Goal: Transaction & Acquisition: Purchase product/service

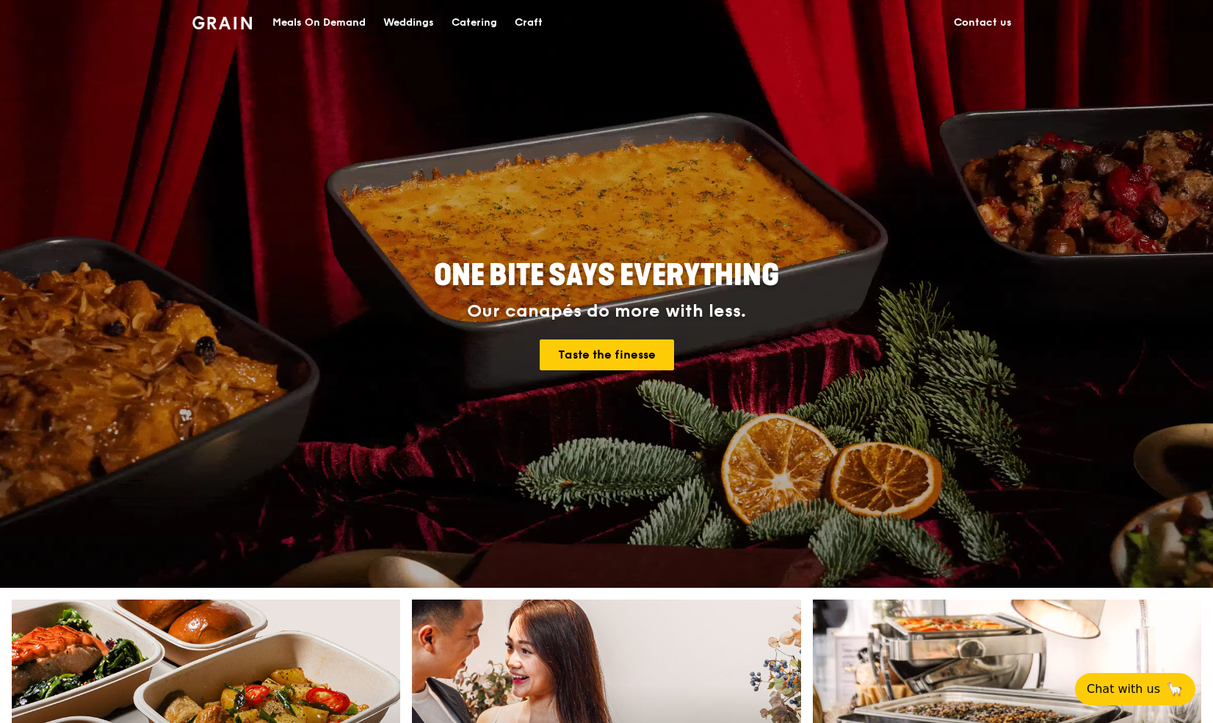
click at [353, 18] on div "Meals On Demand" at bounding box center [319, 23] width 93 height 44
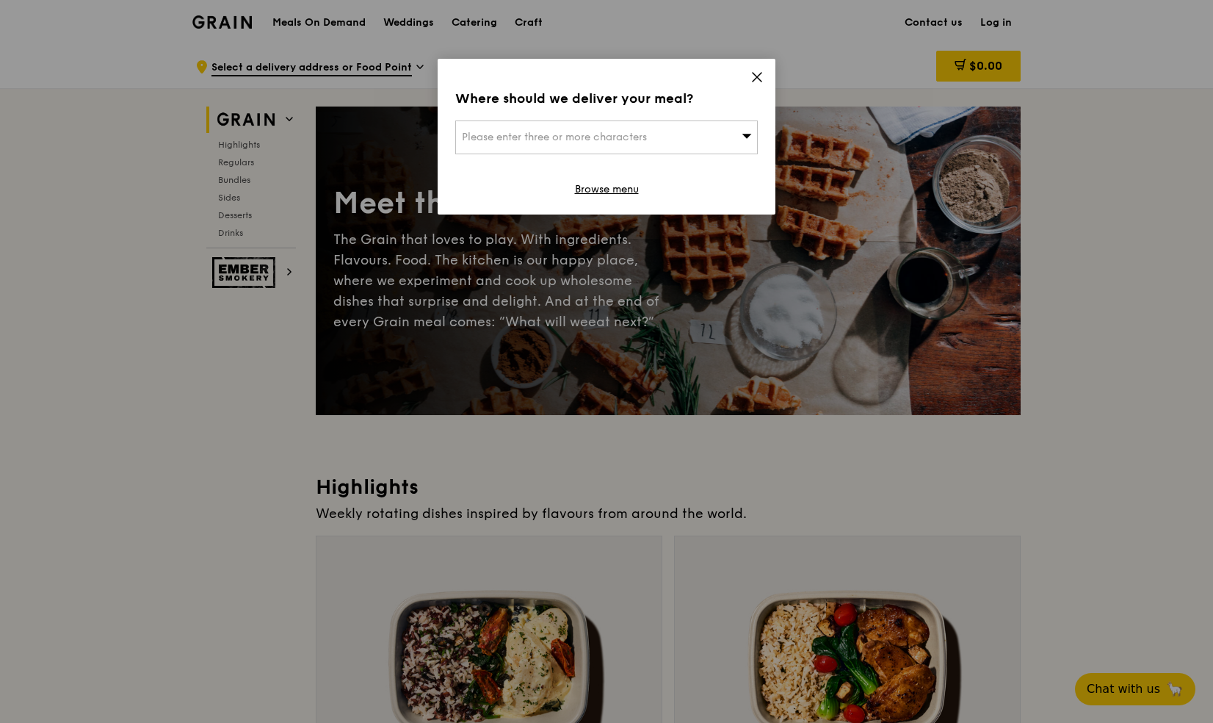
click at [686, 140] on div "Please enter three or more characters" at bounding box center [606, 137] width 303 height 34
click at [759, 79] on icon at bounding box center [757, 77] width 13 height 13
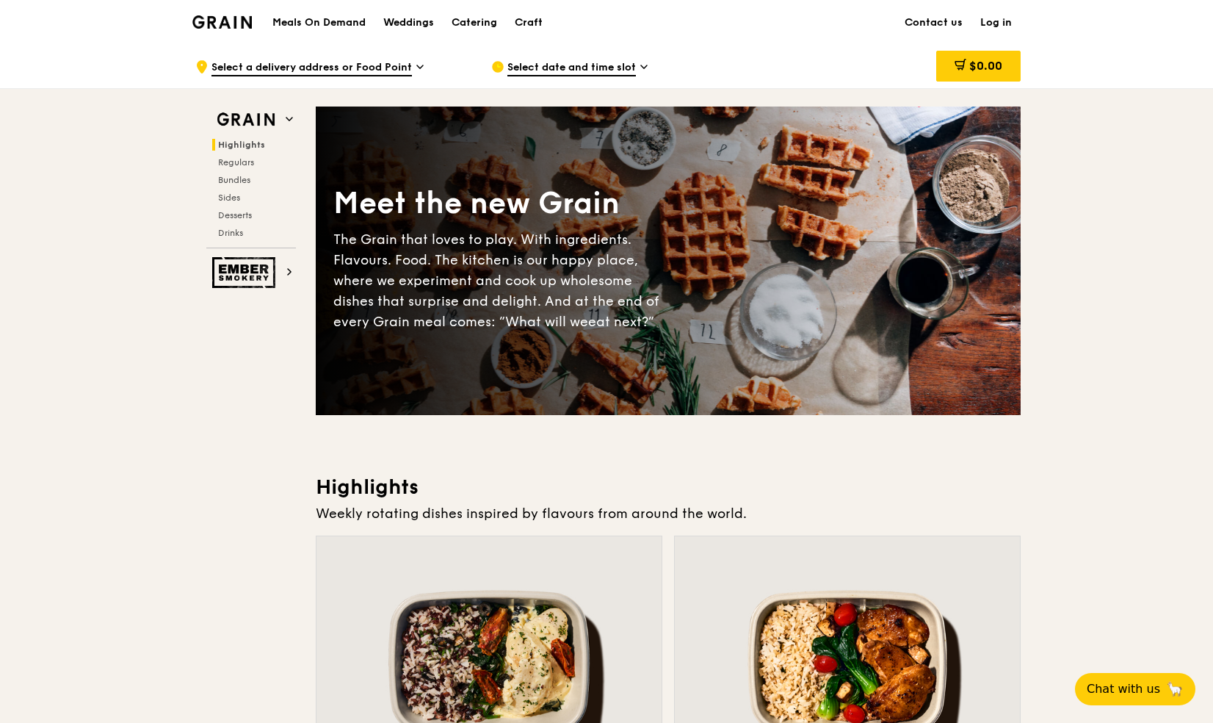
click at [624, 63] on span "Select date and time slot" at bounding box center [572, 68] width 129 height 16
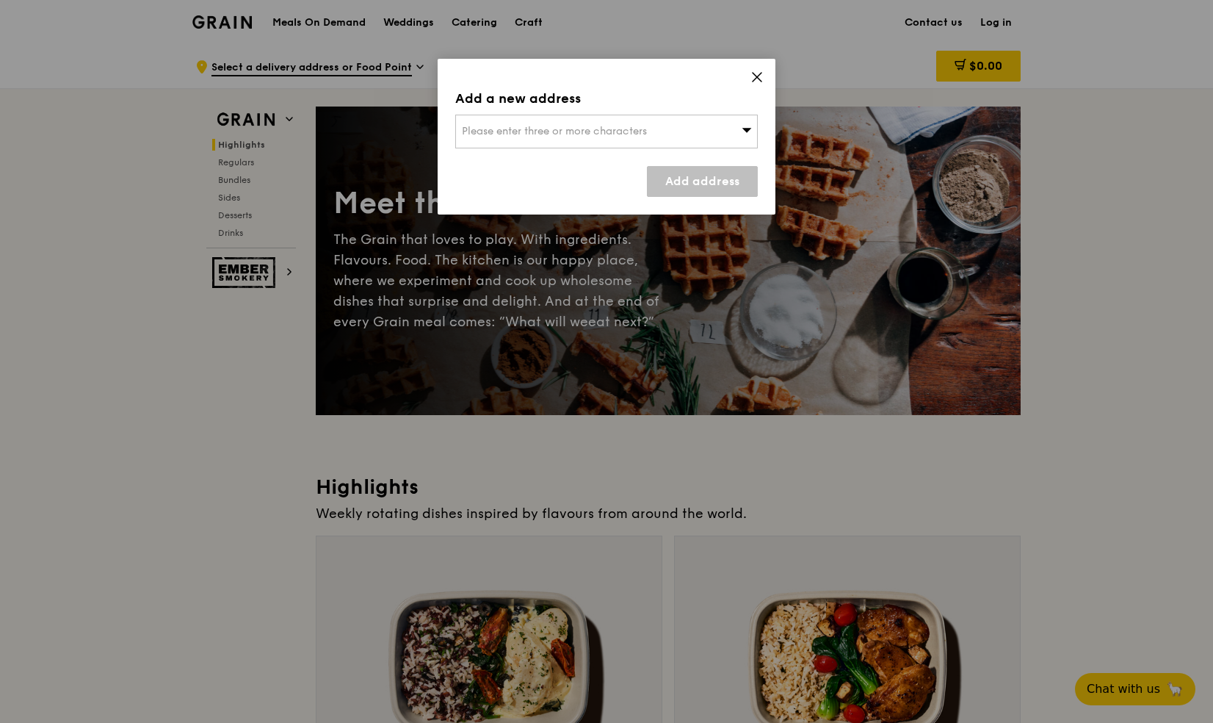
click at [721, 129] on div "Please enter three or more characters" at bounding box center [606, 132] width 303 height 34
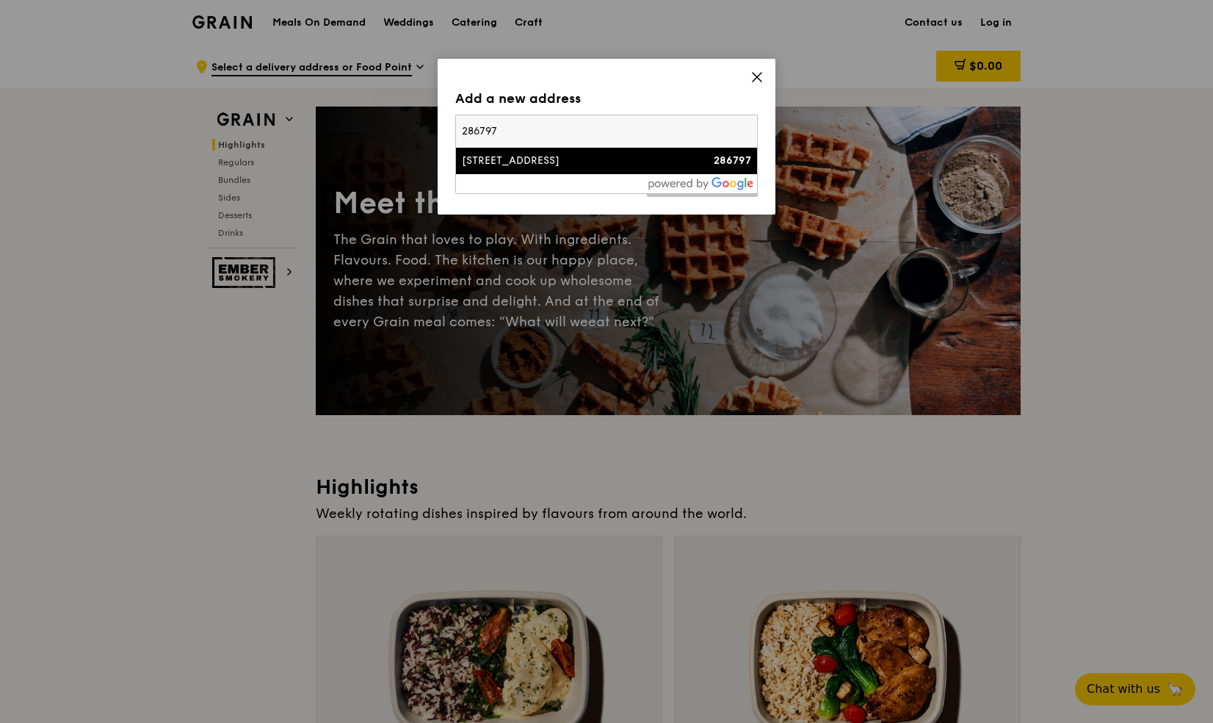
type input "286797"
click at [511, 166] on div "[STREET_ADDRESS]" at bounding box center [570, 161] width 217 height 15
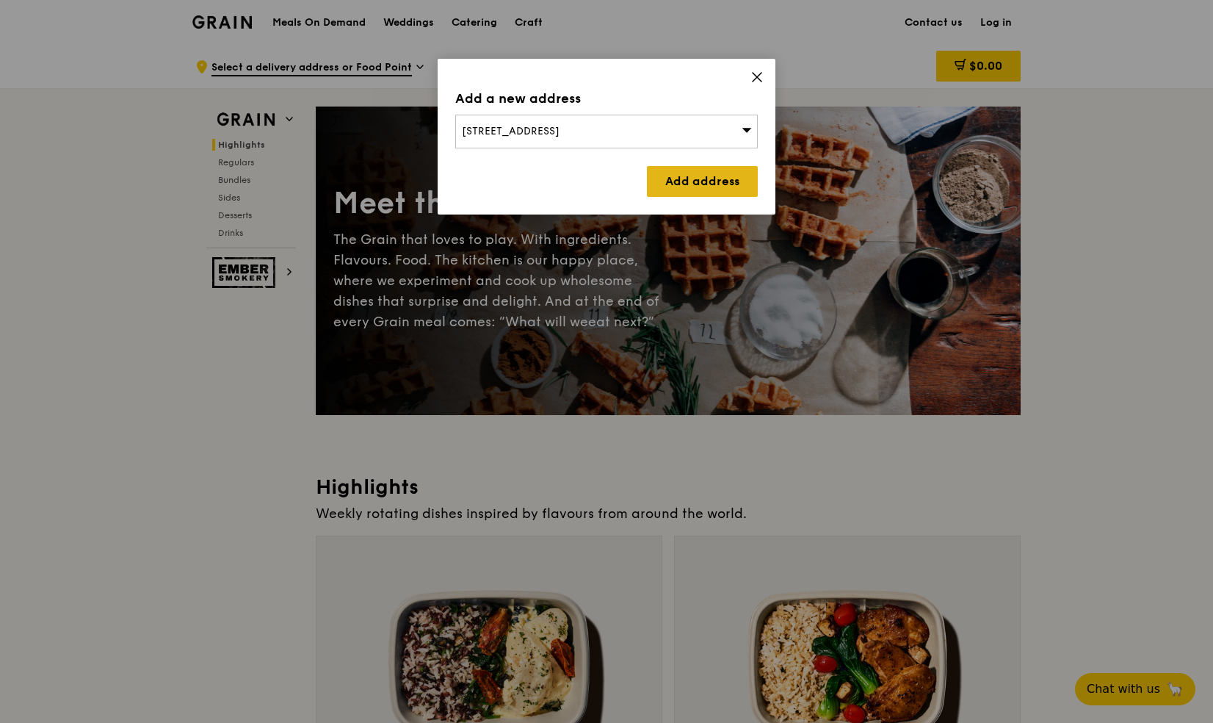
click at [682, 179] on link "Add address" at bounding box center [702, 181] width 111 height 31
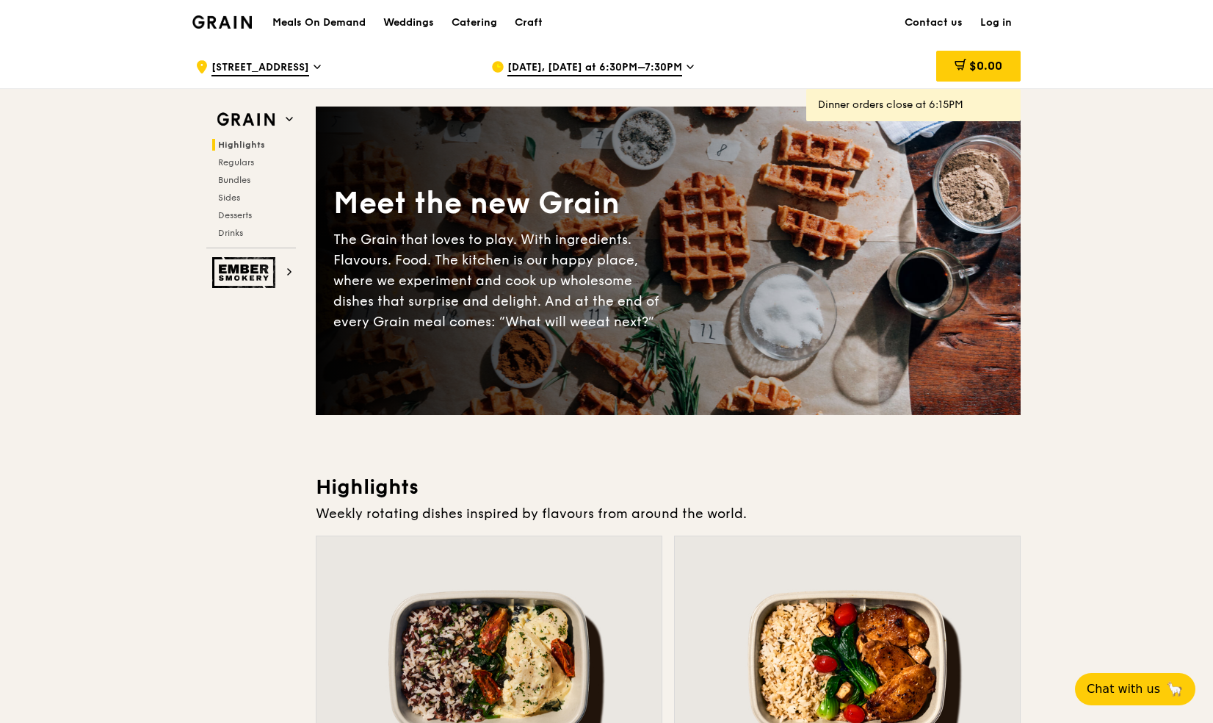
click at [660, 68] on span "[DATE], [DATE] at 6:30PM–7:30PM" at bounding box center [595, 68] width 175 height 16
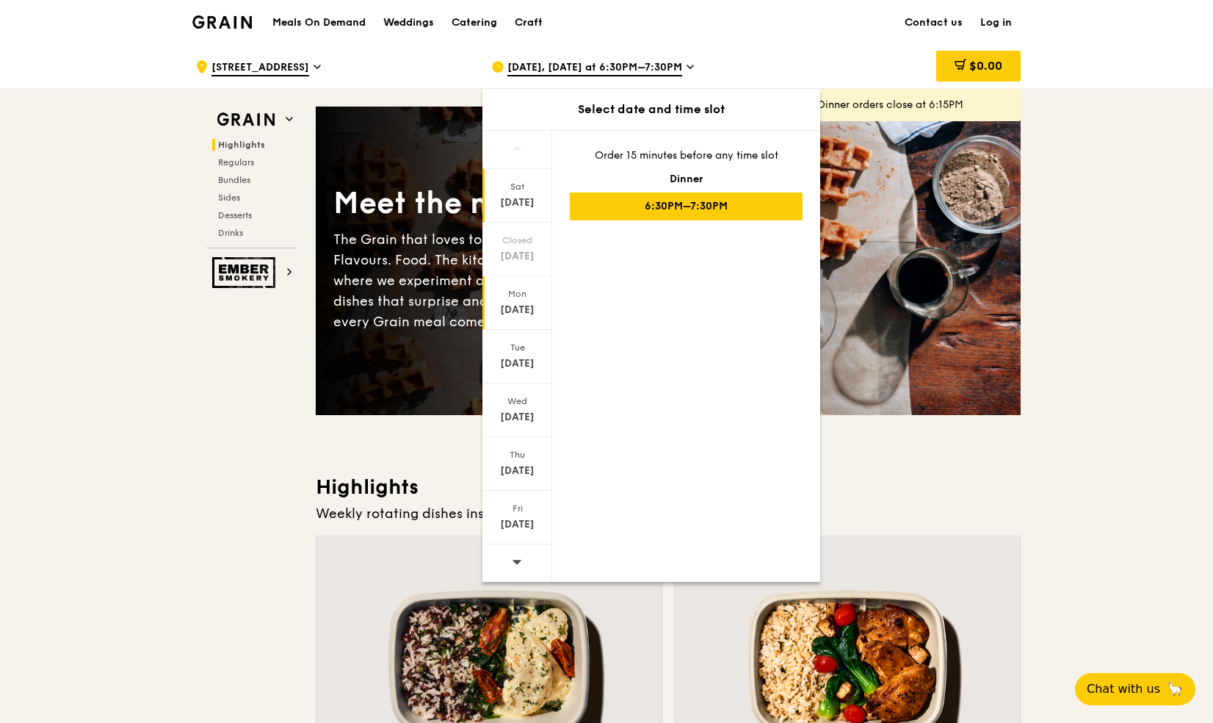
click at [527, 320] on div "[DATE]" at bounding box center [518, 303] width 70 height 54
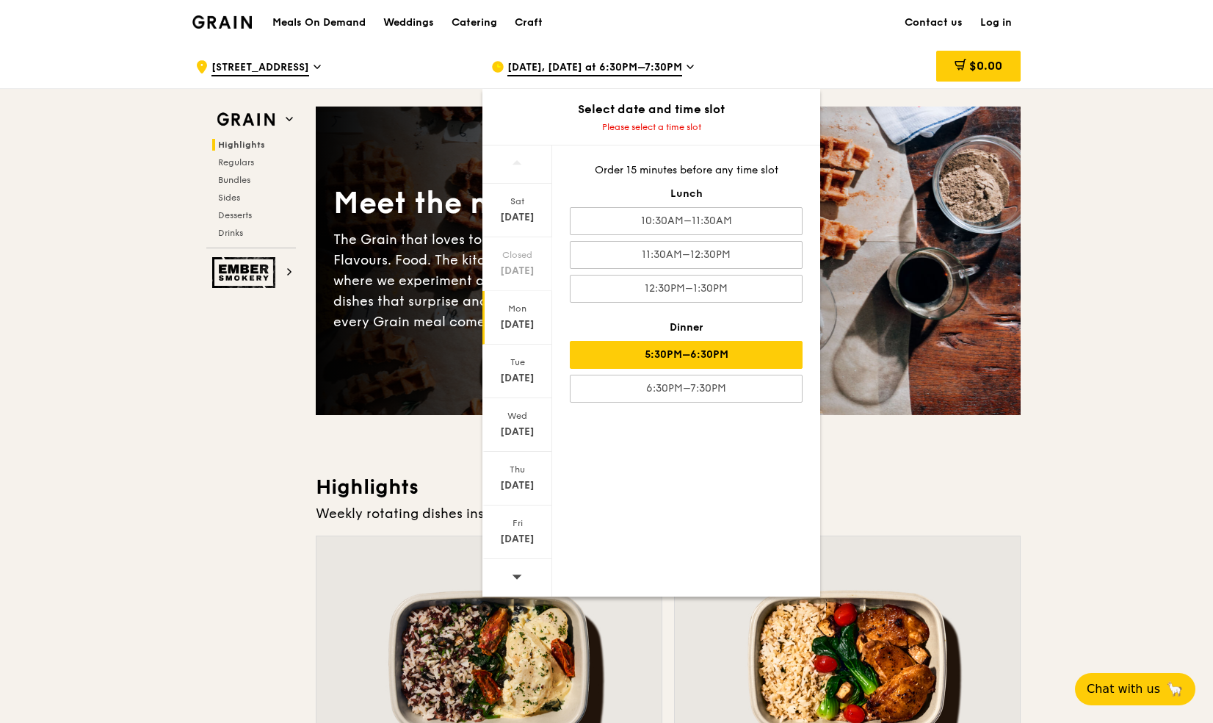
click at [614, 347] on div "5:30PM–6:30PM" at bounding box center [686, 355] width 233 height 28
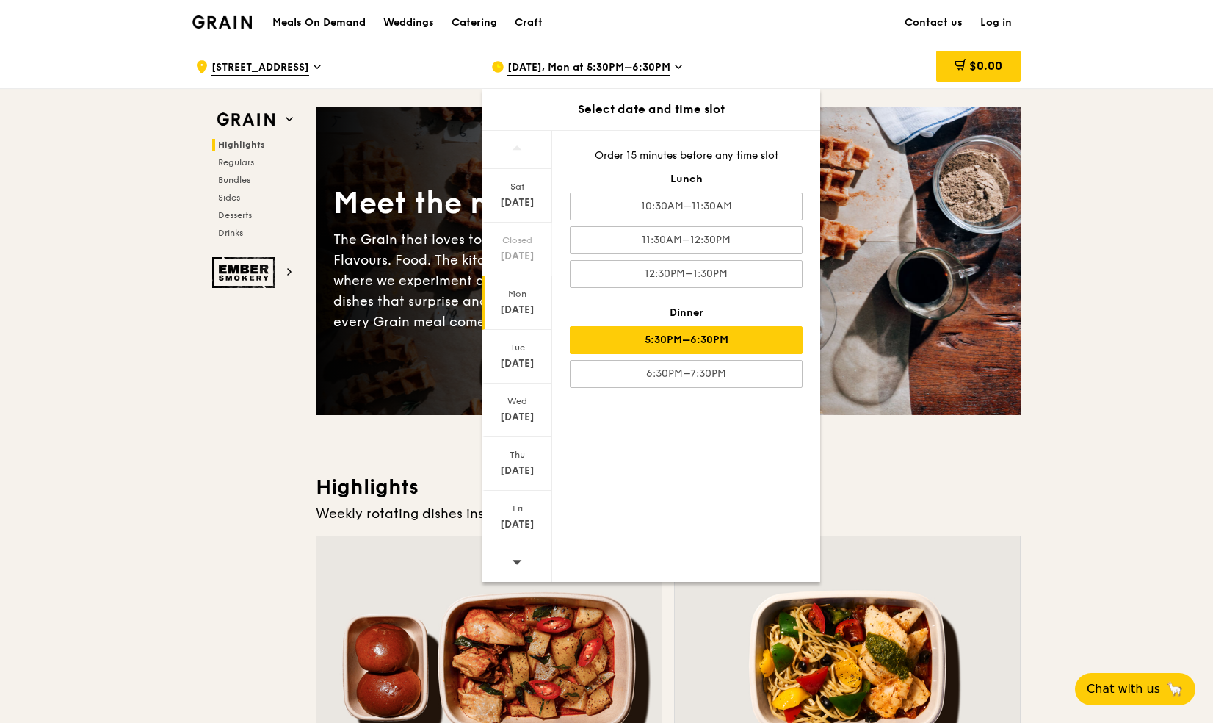
click at [517, 295] on div "Mon" at bounding box center [517, 294] width 65 height 12
click at [637, 331] on div "5:30PM–6:30PM" at bounding box center [686, 340] width 233 height 28
click at [936, 477] on h3 "Highlights" at bounding box center [668, 487] width 705 height 26
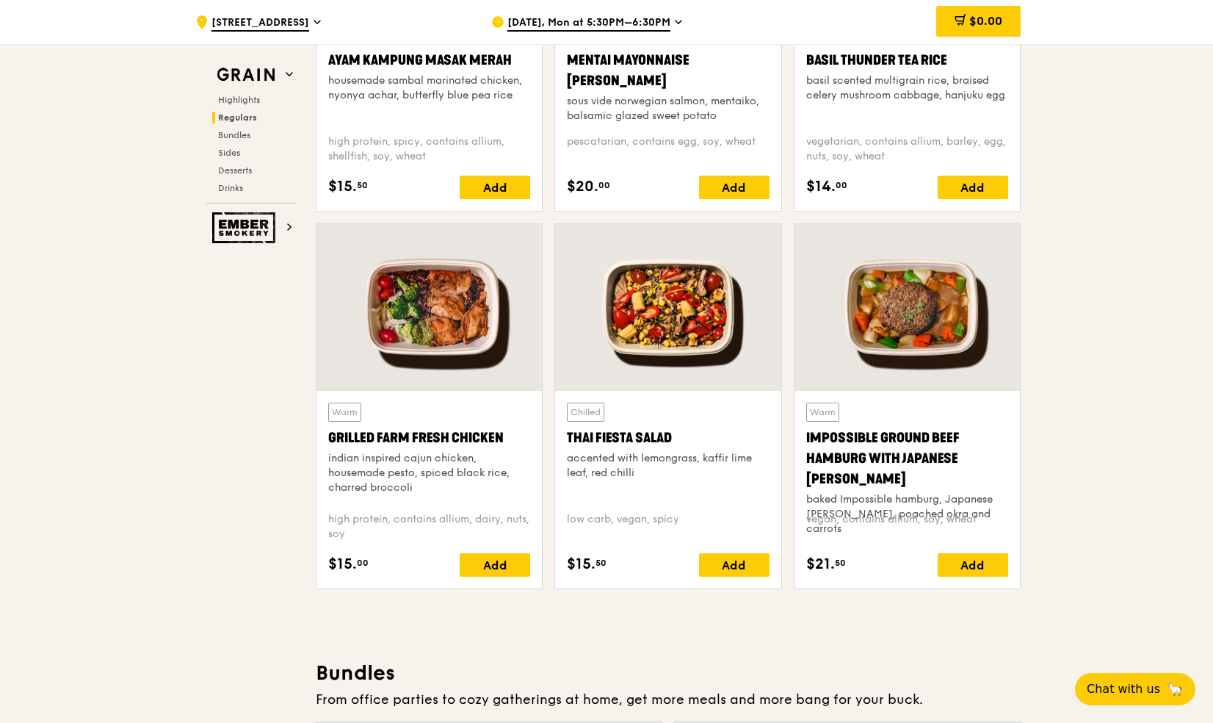
scroll to position [1513, 0]
click at [693, 339] on div at bounding box center [668, 306] width 226 height 167
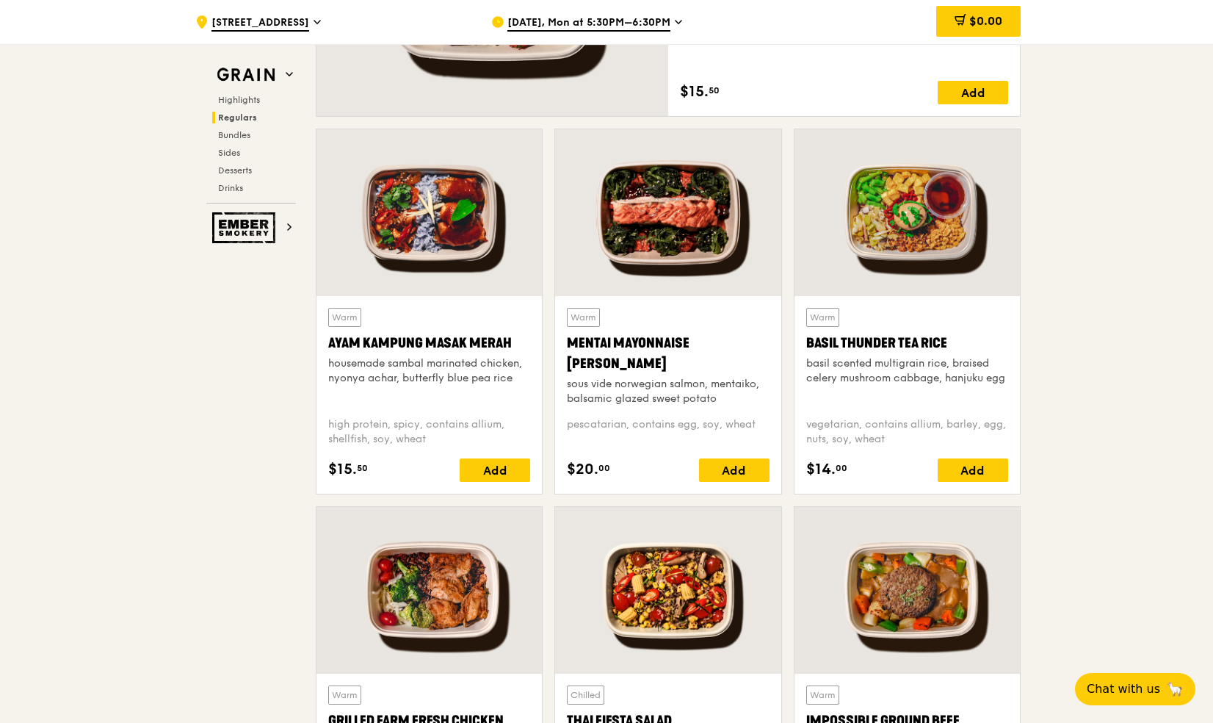
scroll to position [1221, 0]
